Goal: Task Accomplishment & Management: Use online tool/utility

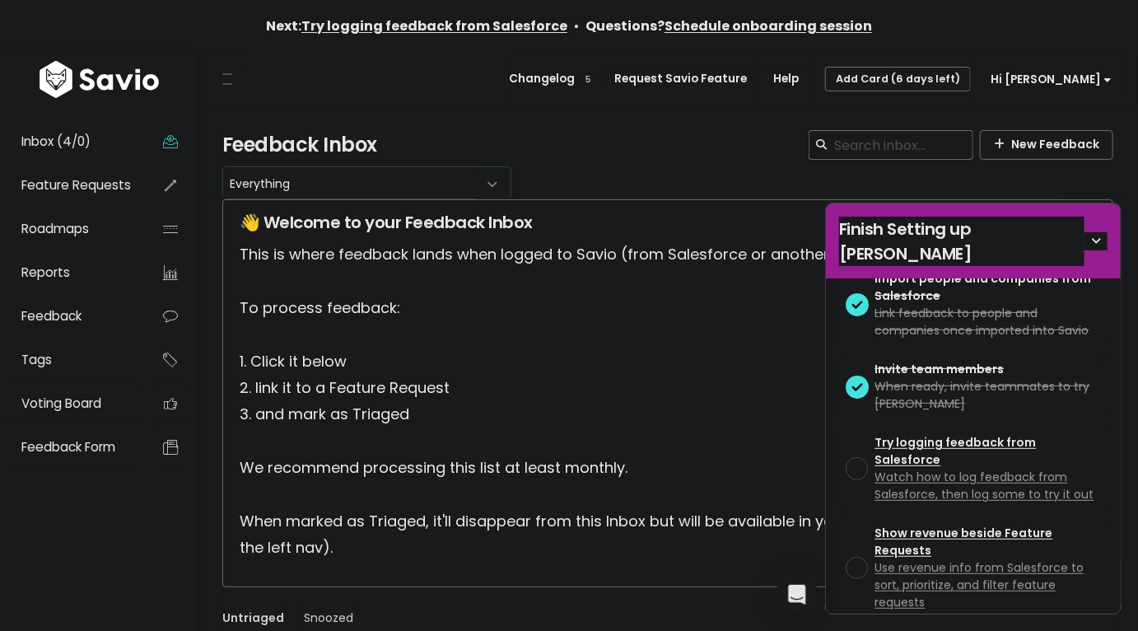
scroll to position [349, 0]
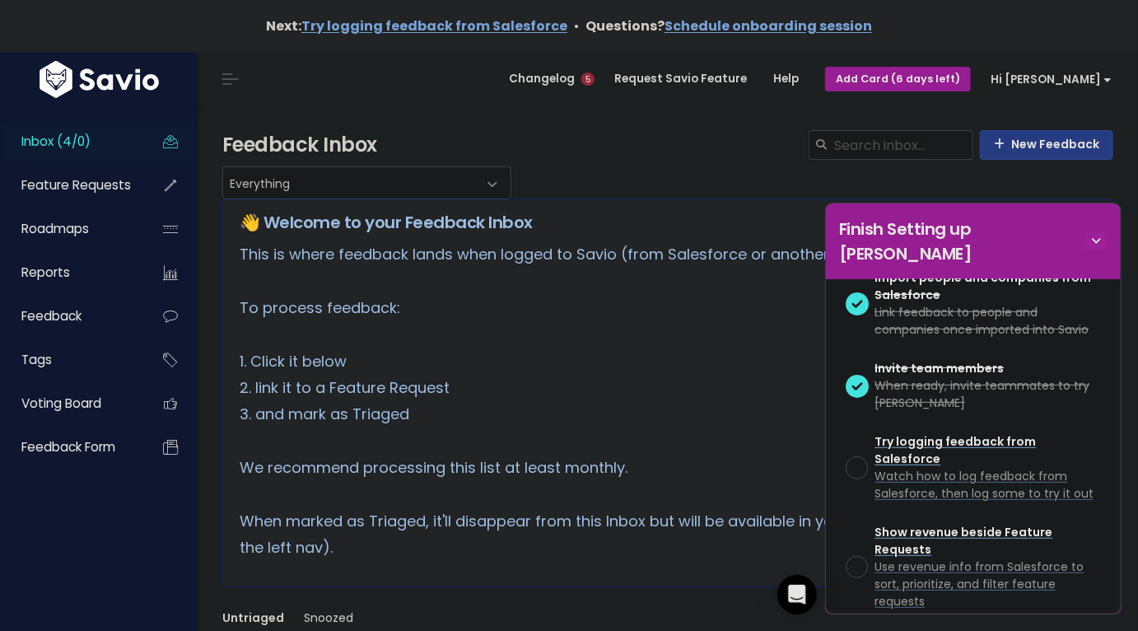
click at [1101, 232] on icon at bounding box center [1096, 241] width 23 height 18
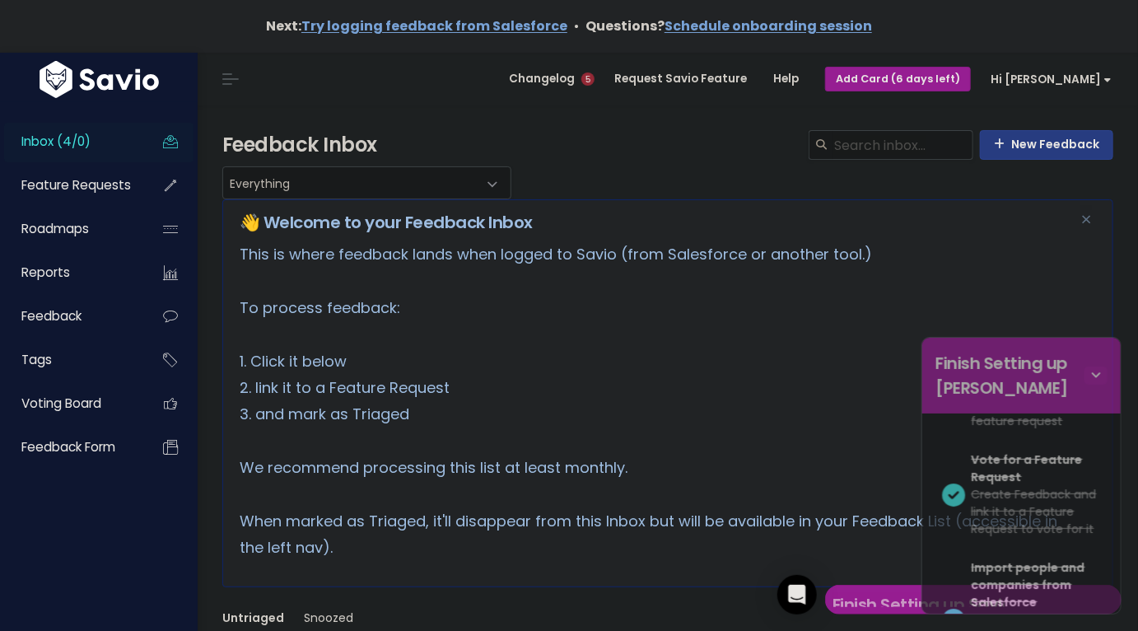
scroll to position [1110, 0]
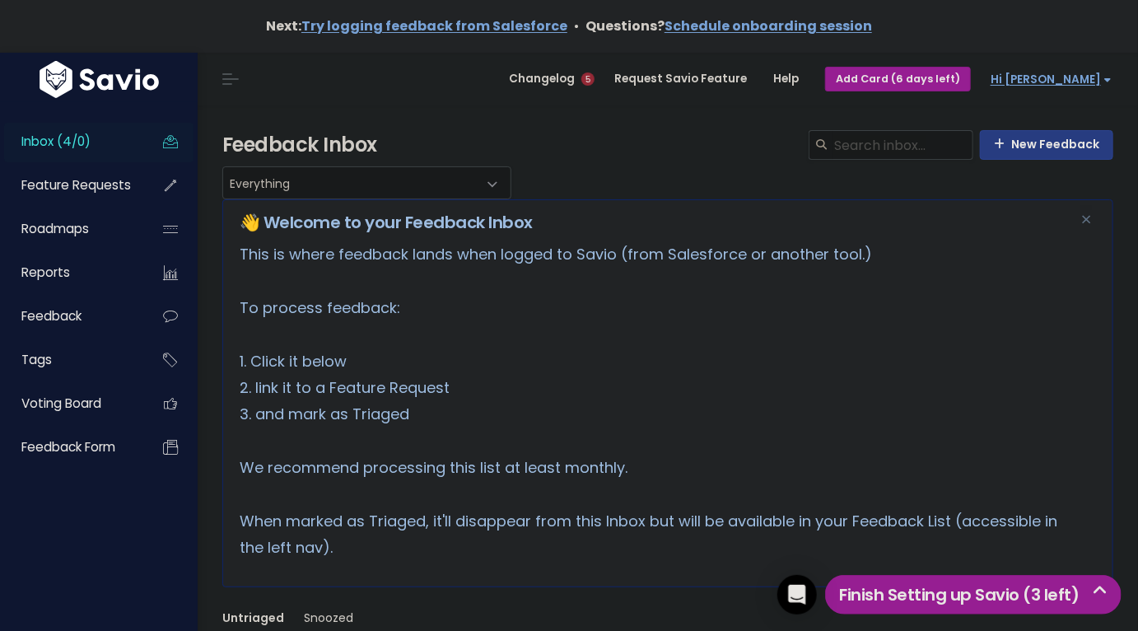
click at [1083, 79] on span "Hi [PERSON_NAME]" at bounding box center [1051, 79] width 121 height 12
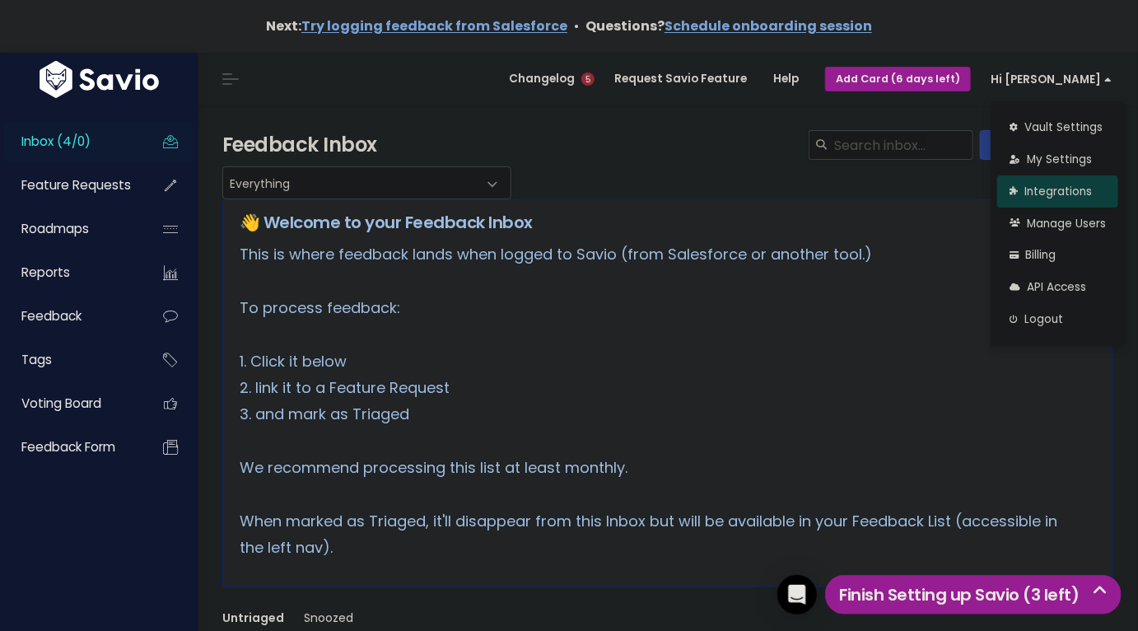
click at [1038, 194] on link "Integrations" at bounding box center [1057, 191] width 121 height 32
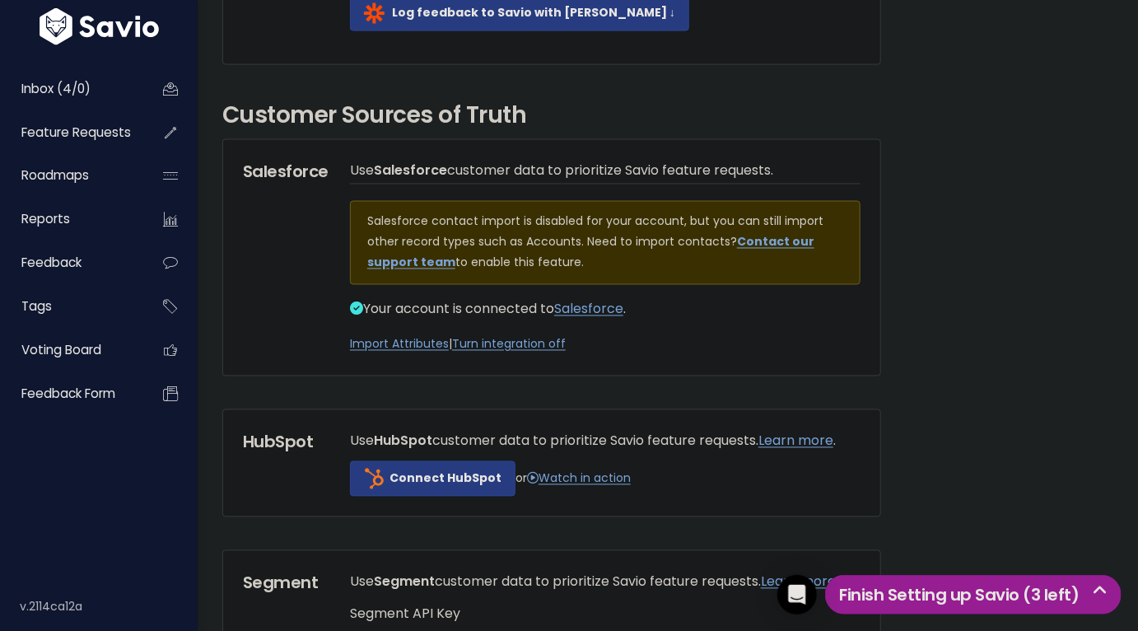
scroll to position [1253, 0]
click at [411, 352] on link "Import Attributes" at bounding box center [399, 343] width 99 height 16
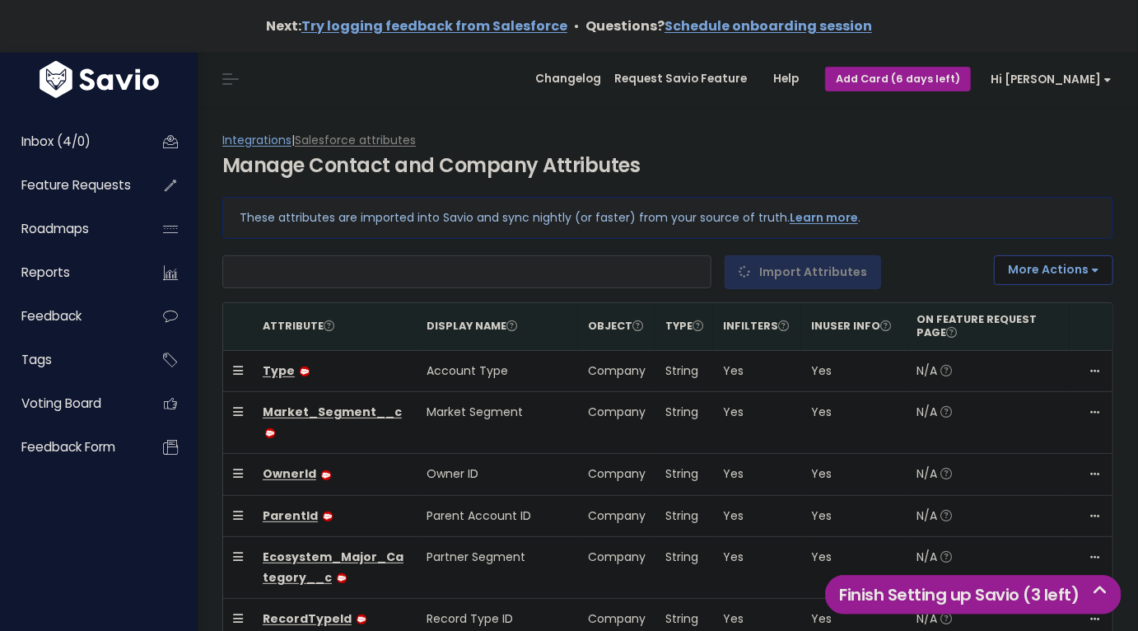
scroll to position [26, 0]
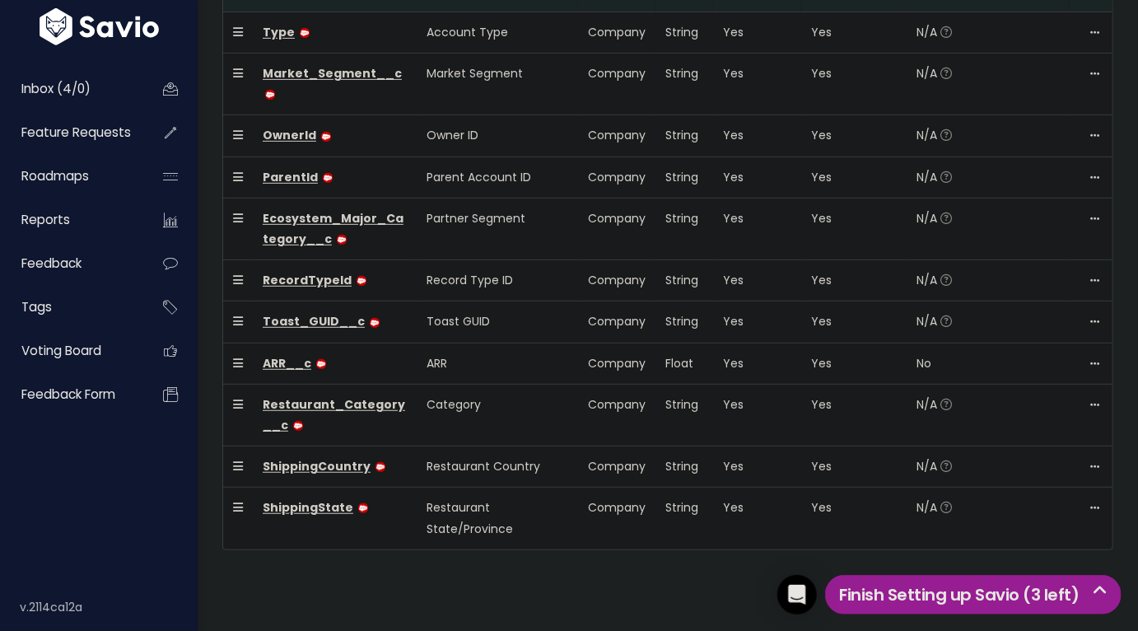
select select
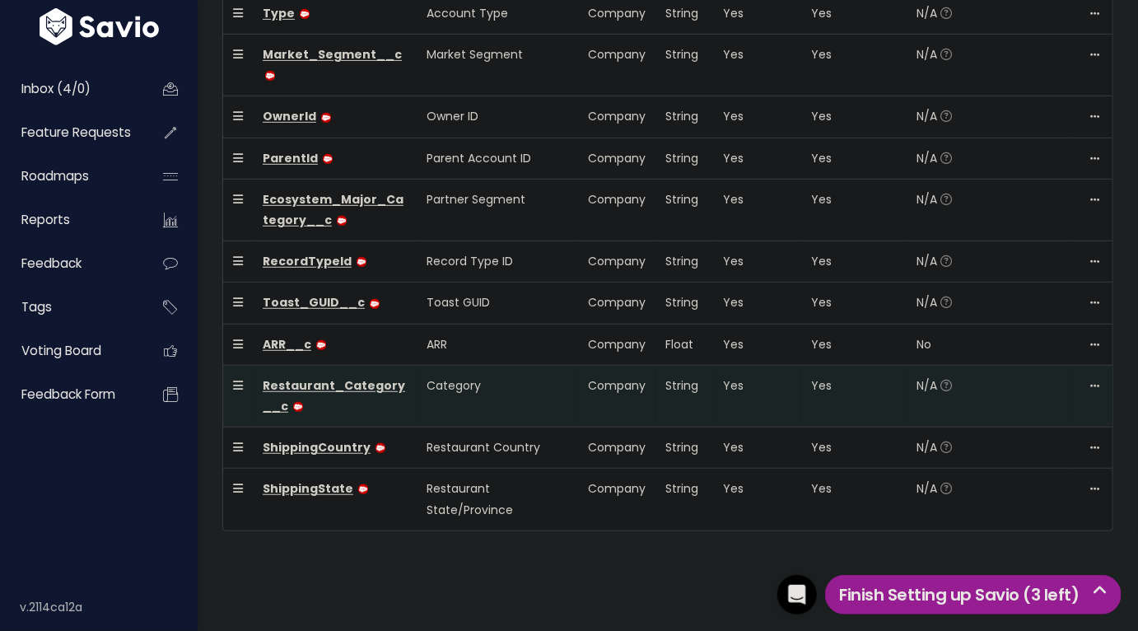
scroll to position [0, 0]
